Goal: Task Accomplishment & Management: Complete application form

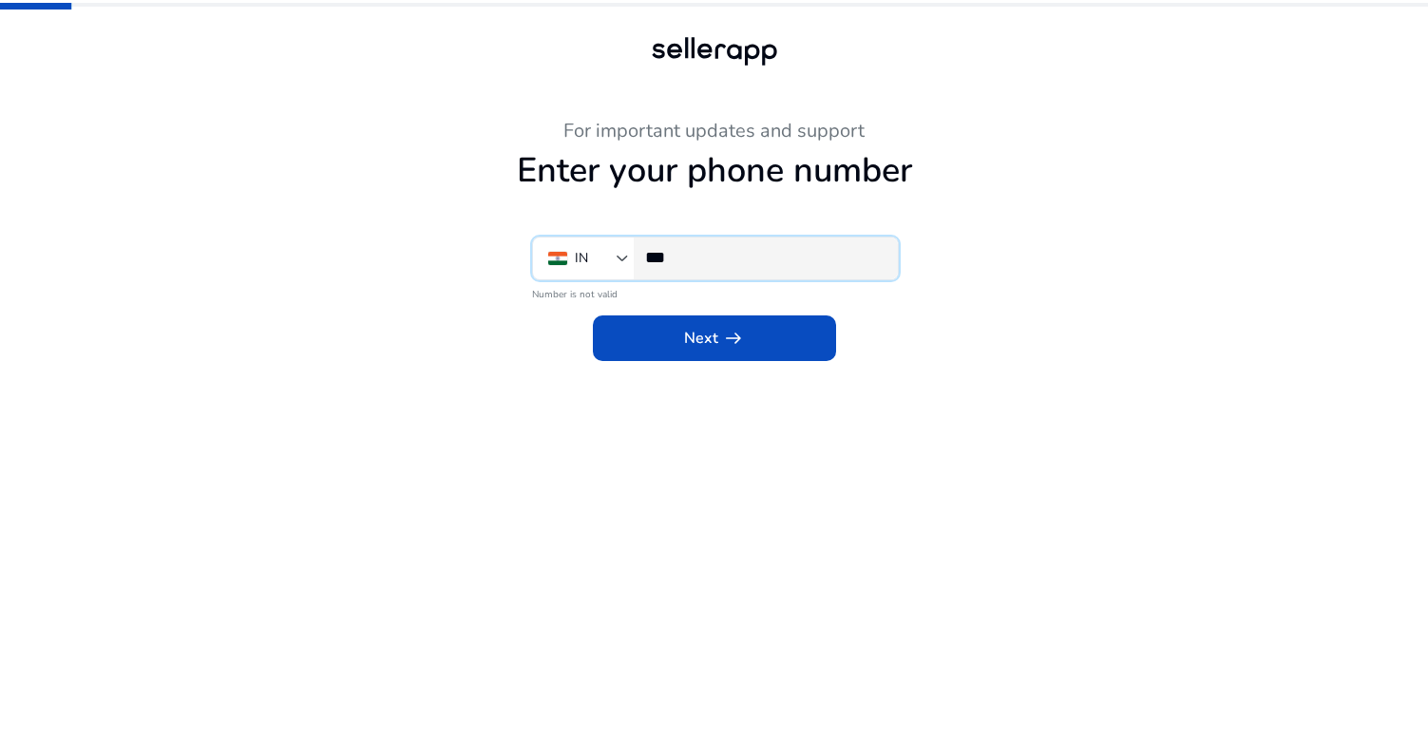
click at [699, 255] on input "***" at bounding box center [764, 257] width 238 height 21
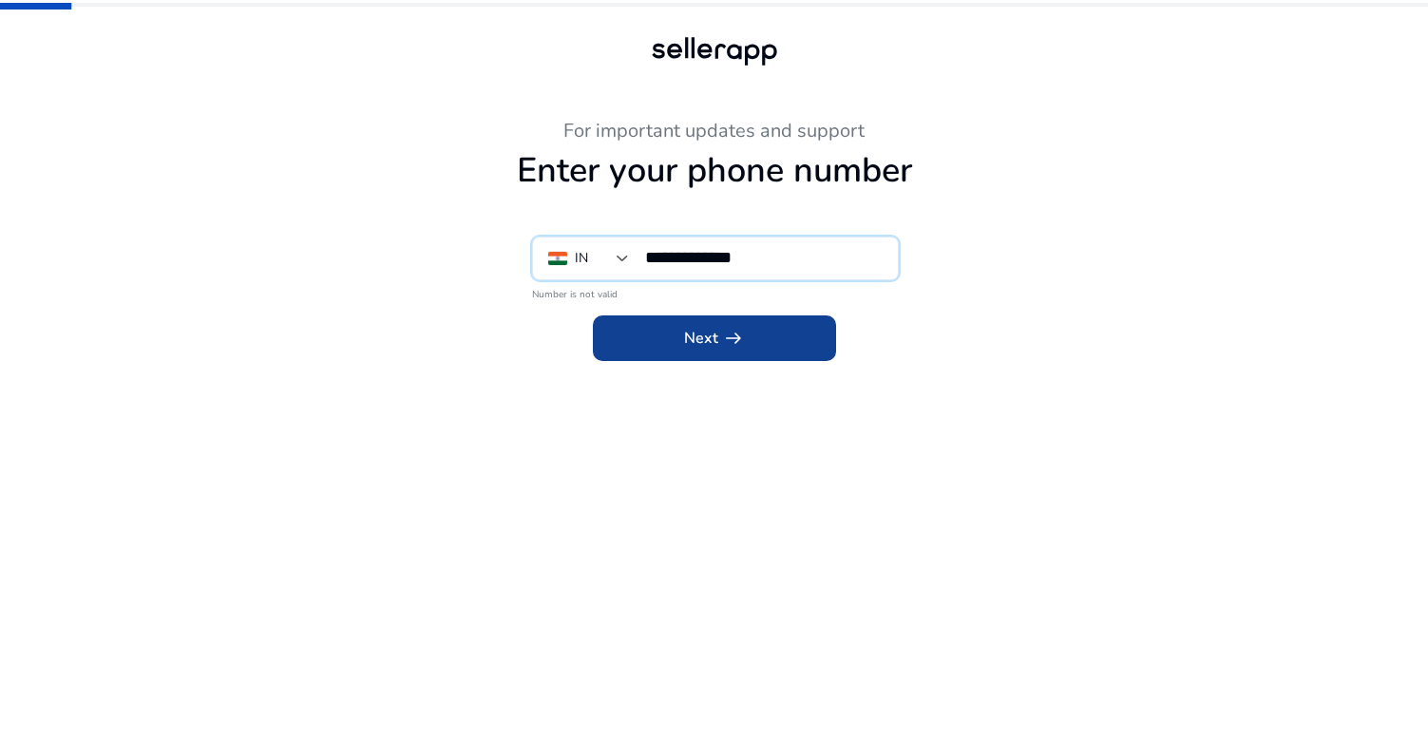
type input "**********"
click at [707, 340] on span "Next arrow_right_alt" at bounding box center [714, 338] width 61 height 23
